Goal: Find specific page/section: Find specific page/section

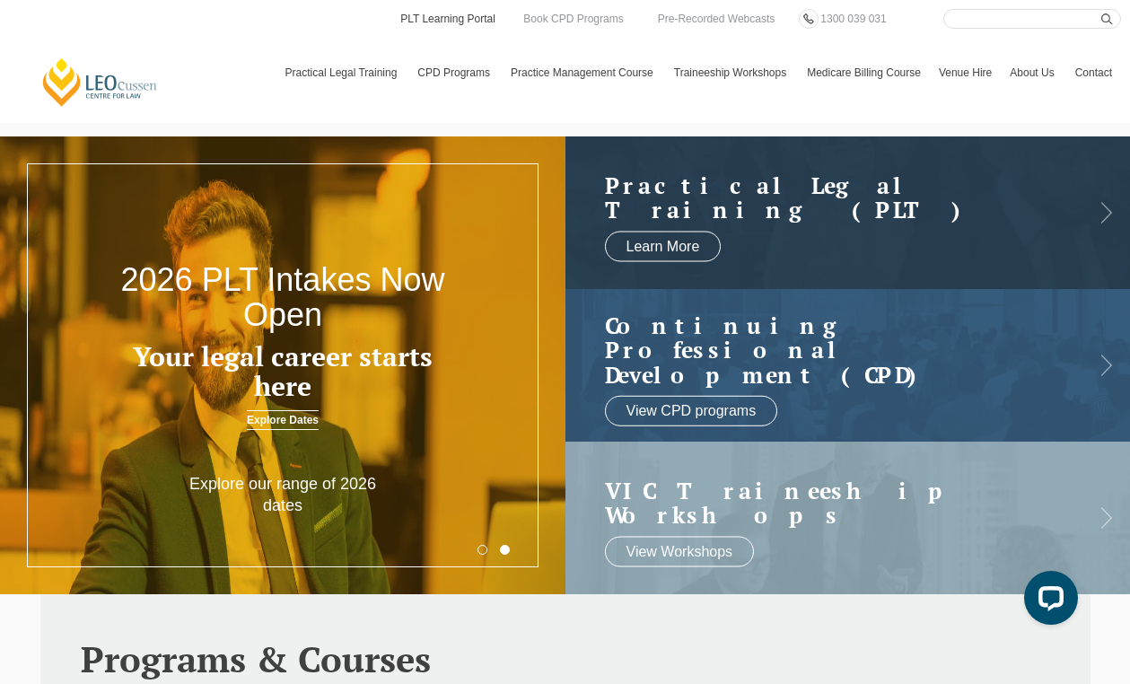
click at [481, 24] on link "PLT Learning Portal" at bounding box center [447, 19] width 99 height 20
click at [463, 23] on link "PLT Learning Portal" at bounding box center [447, 19] width 99 height 20
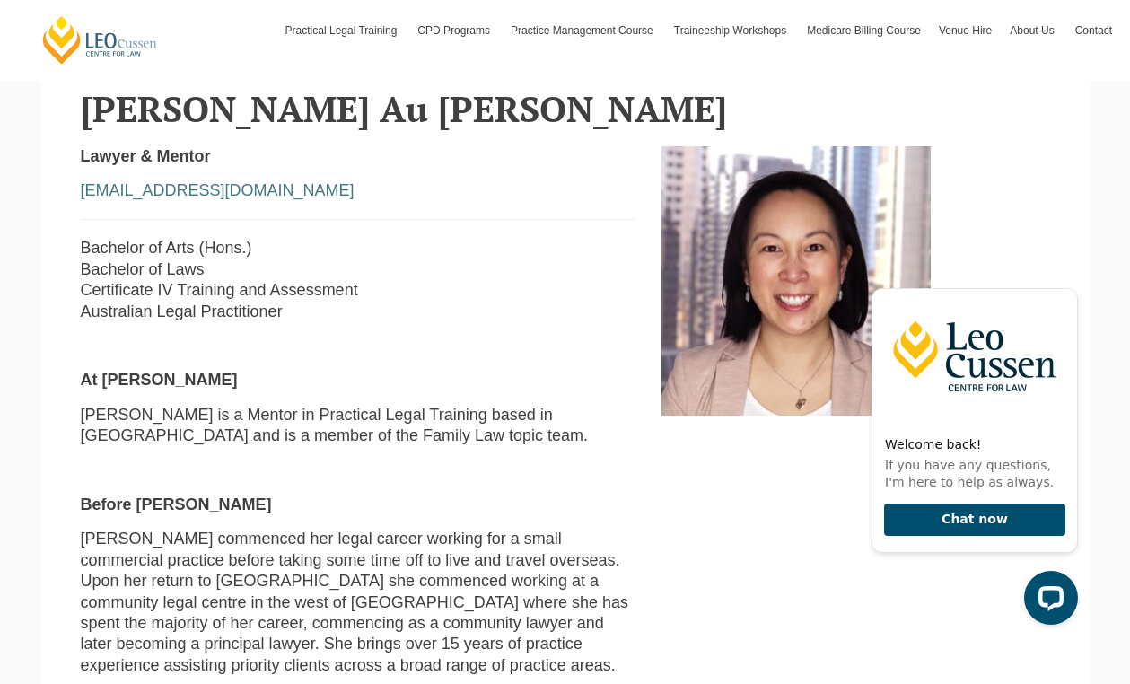
scroll to position [472, 0]
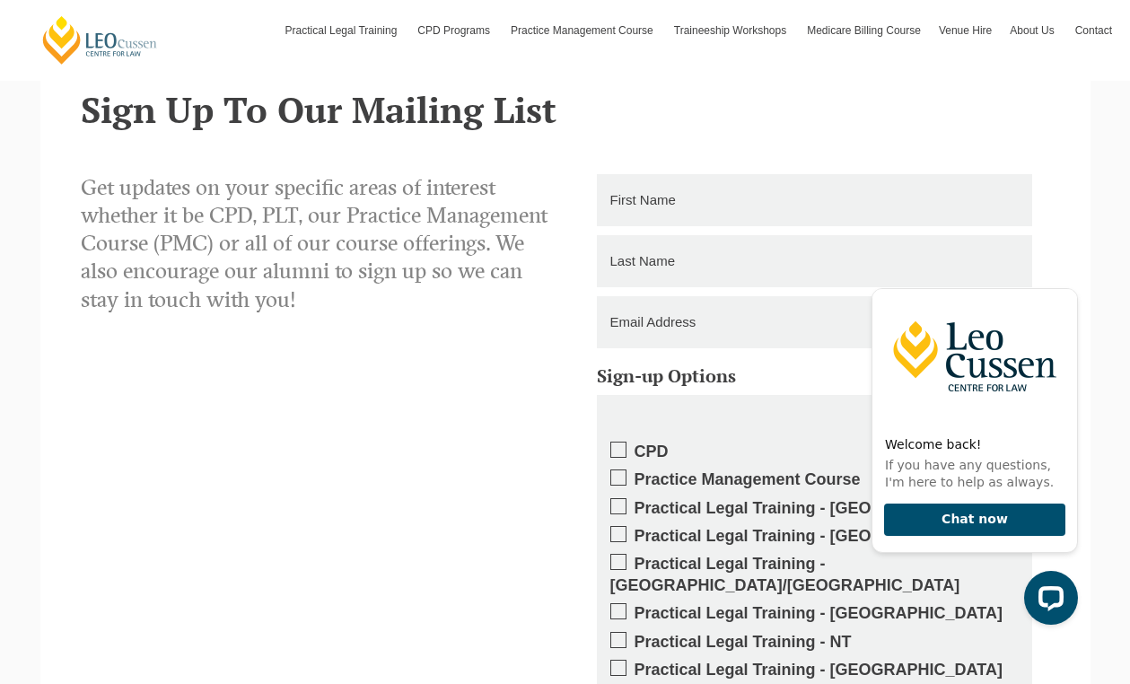
scroll to position [1941, 0]
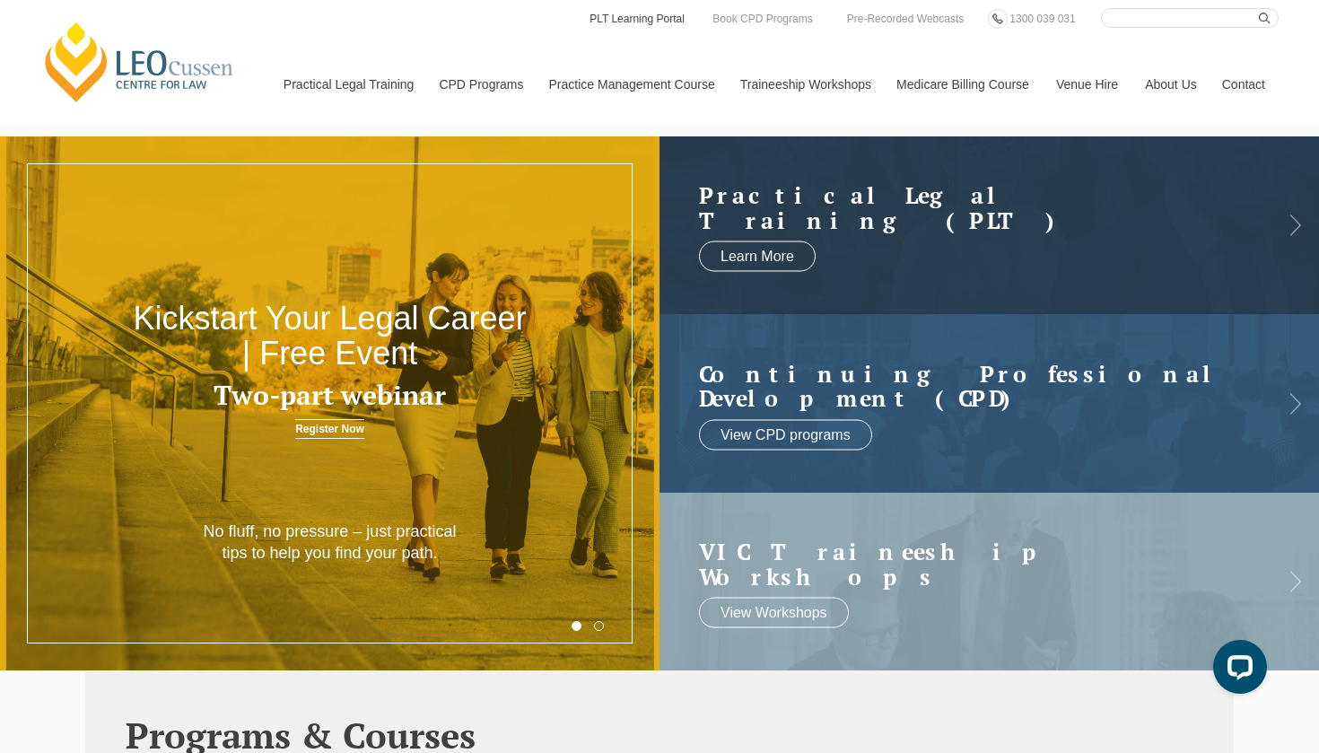
click at [644, 13] on link "PLT Learning Portal" at bounding box center [637, 19] width 99 height 20
